Goal: Task Accomplishment & Management: Manage account settings

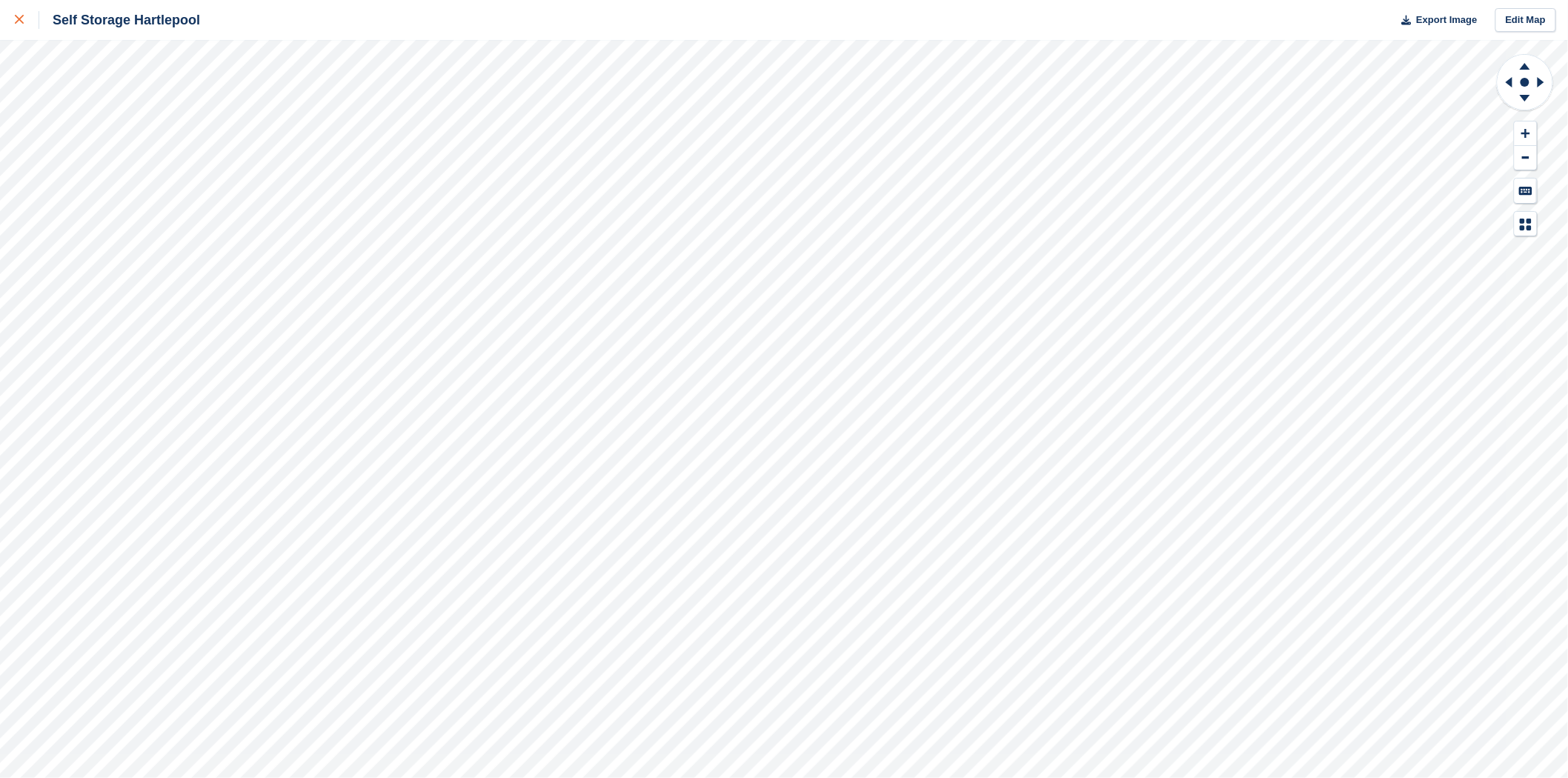
click at [7, 15] on link at bounding box center [20, 20] width 40 height 40
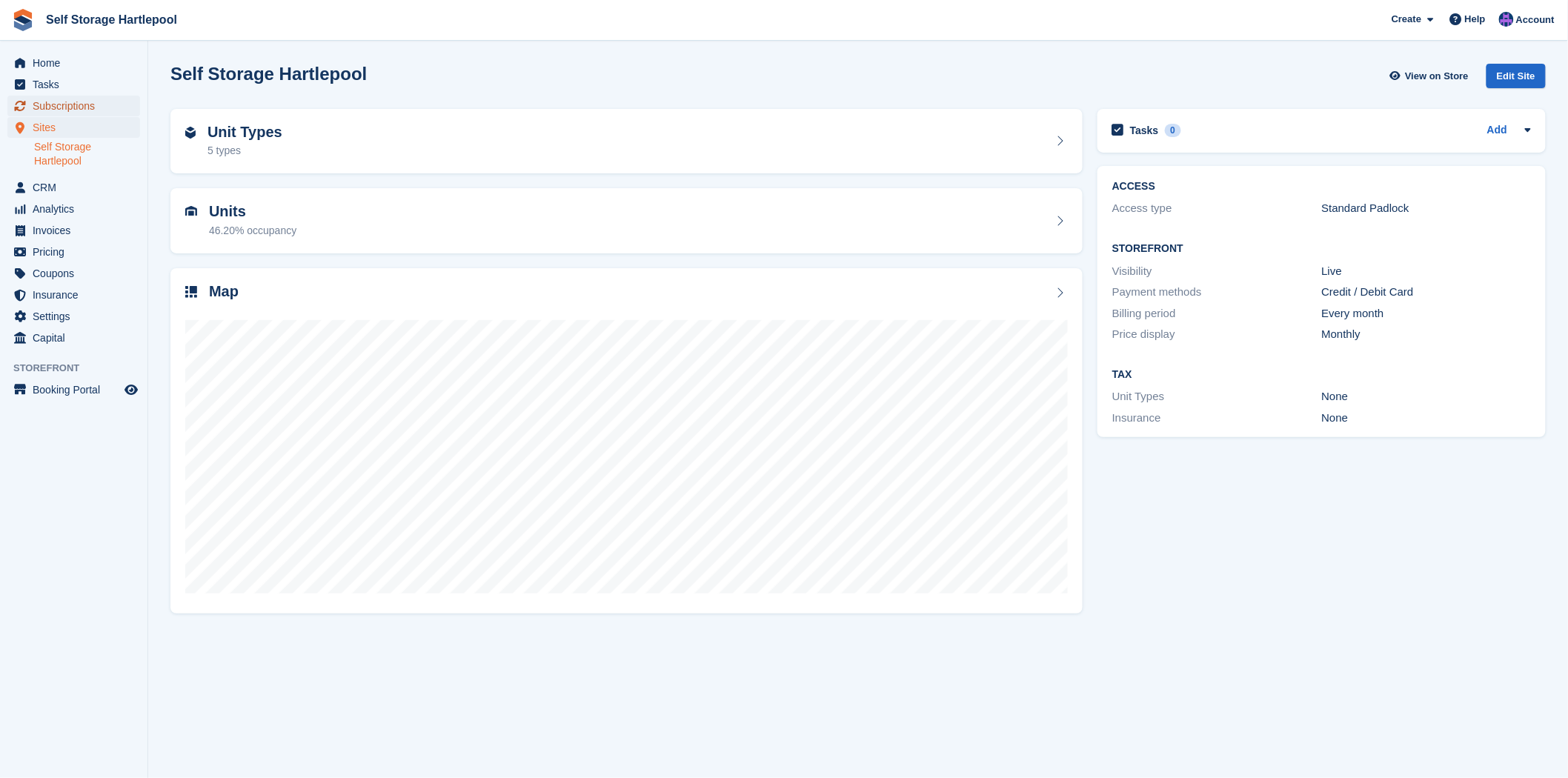
click at [66, 106] on span "Subscriptions" at bounding box center [77, 105] width 89 height 21
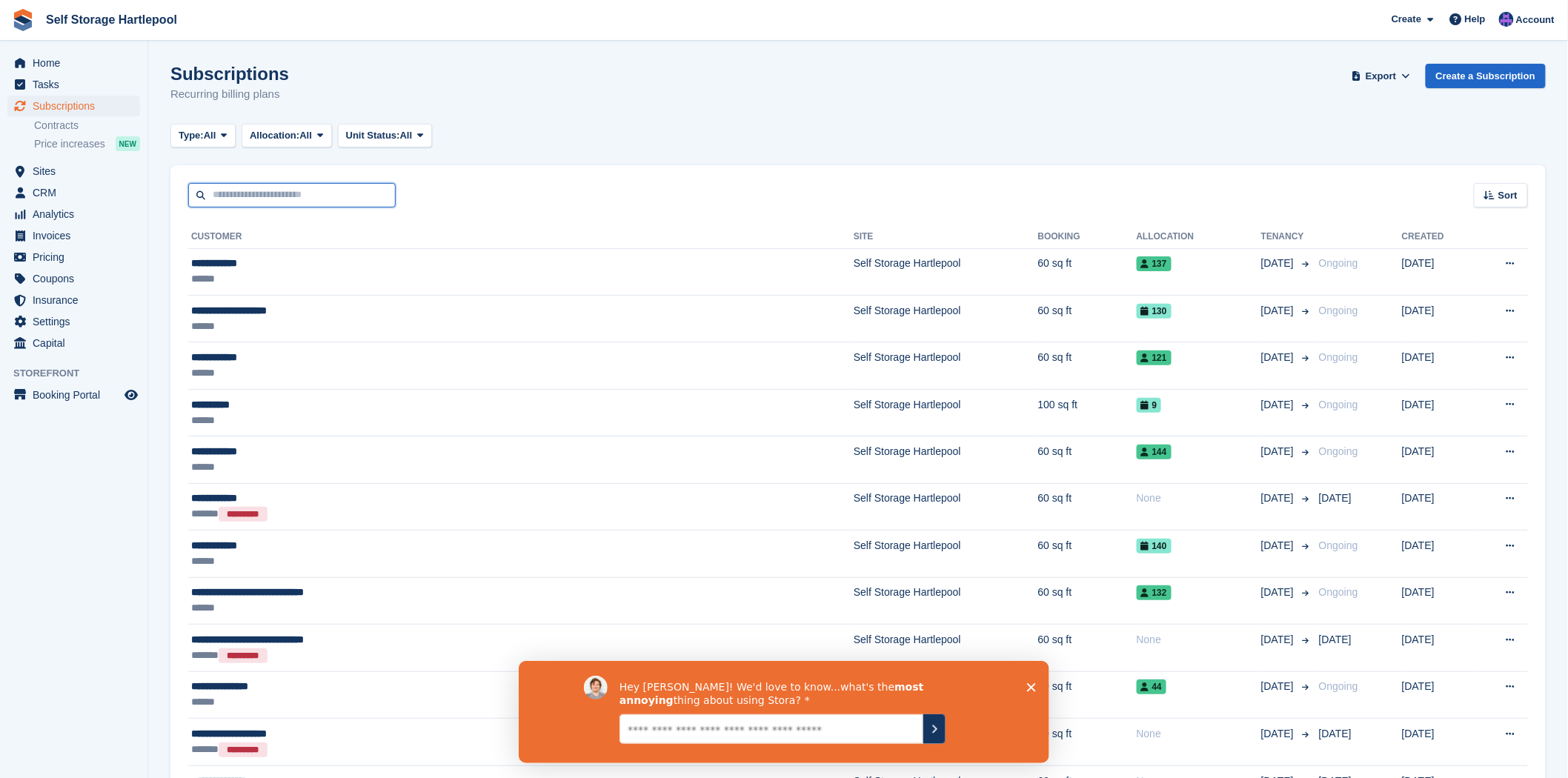
click at [224, 202] on input "text" at bounding box center [292, 194] width 207 height 25
type input "**"
